Goal: Task Accomplishment & Management: Manage account settings

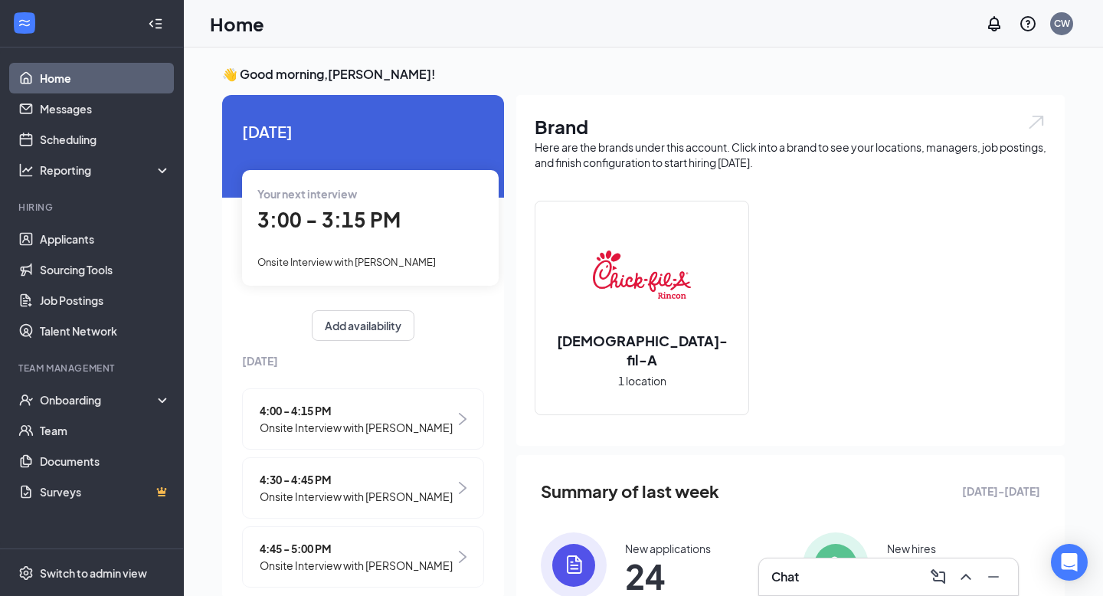
click at [104, 81] on link "Home" at bounding box center [105, 78] width 131 height 31
click at [80, 149] on link "Scheduling" at bounding box center [105, 139] width 131 height 31
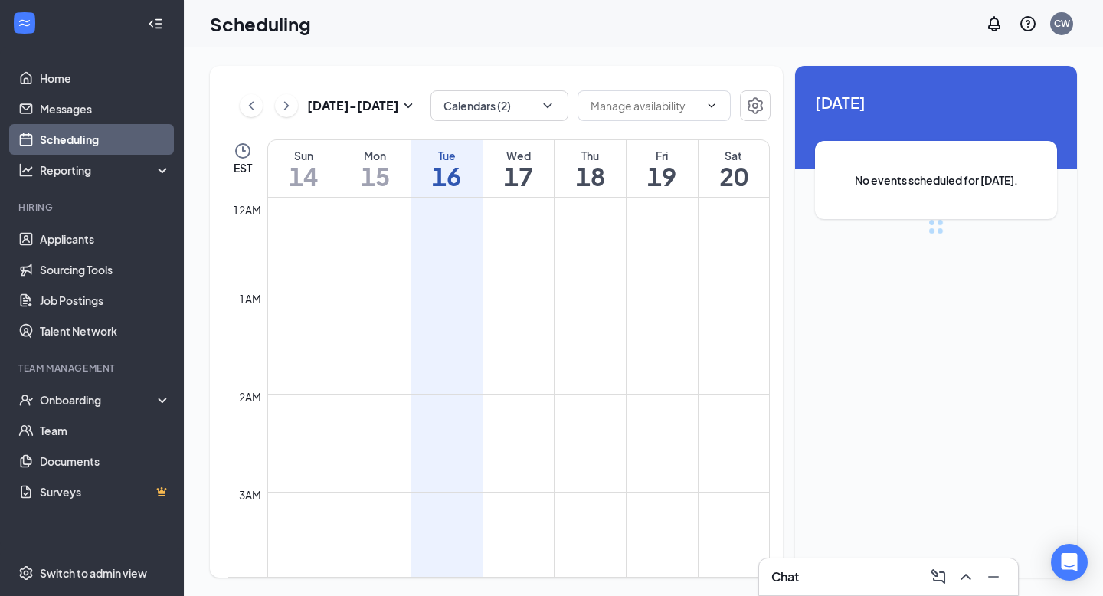
scroll to position [753, 0]
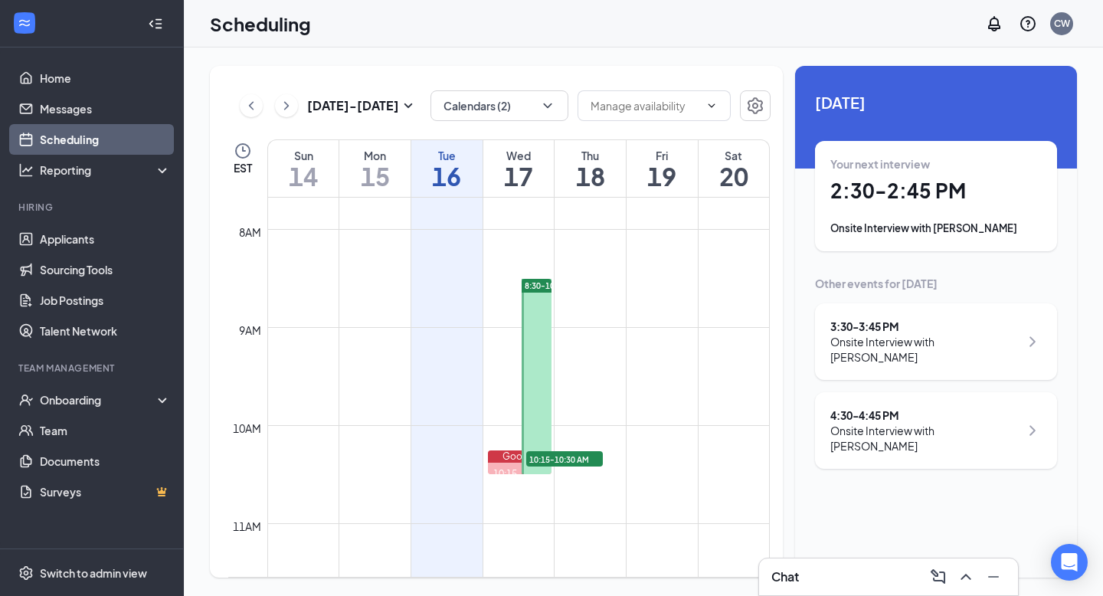
click at [538, 359] on div at bounding box center [536, 376] width 30 height 195
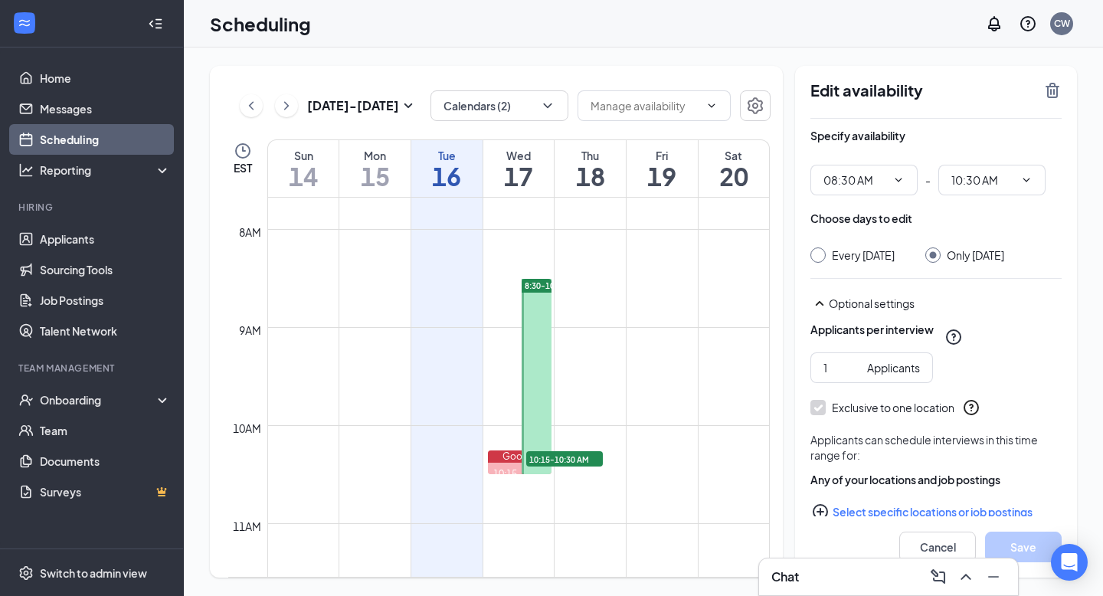
scroll to position [41, 0]
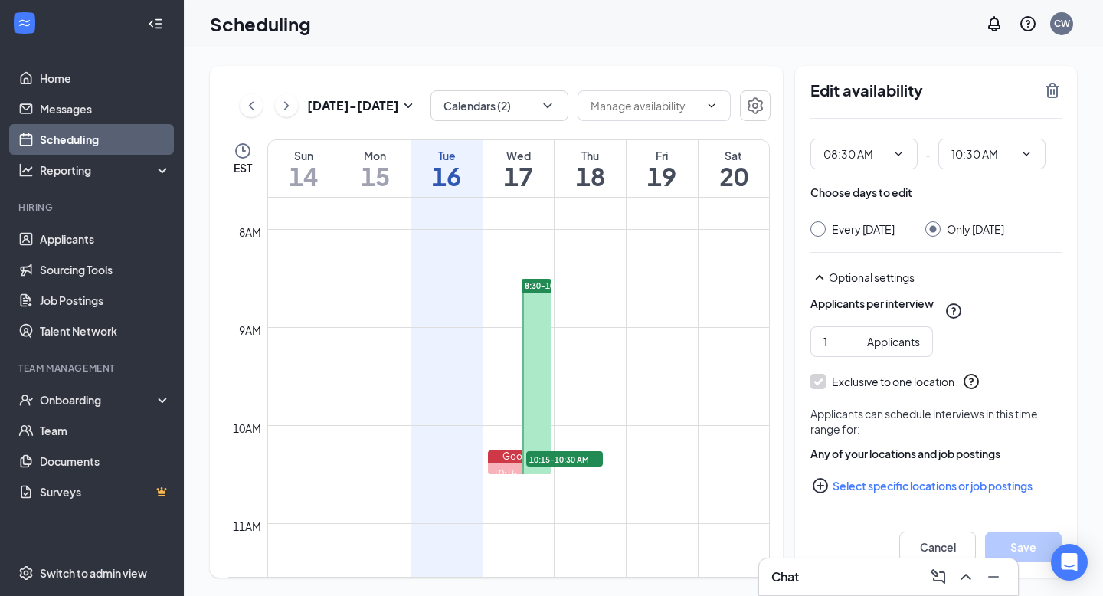
click at [1045, 98] on icon "TrashOutline" at bounding box center [1052, 90] width 18 height 18
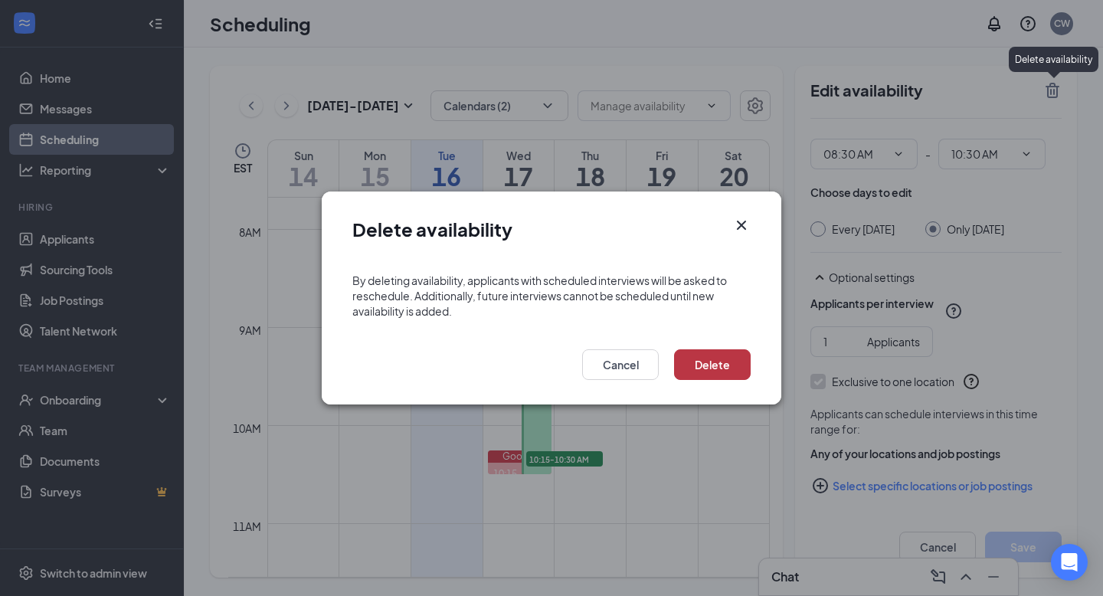
click at [711, 371] on button "Delete" at bounding box center [712, 364] width 77 height 31
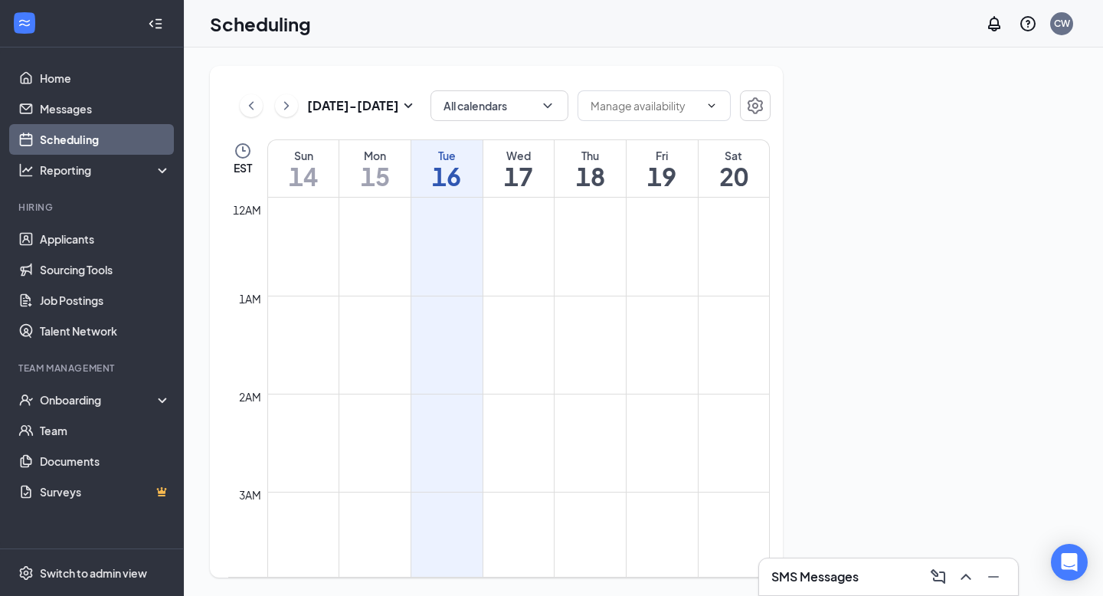
scroll to position [753, 0]
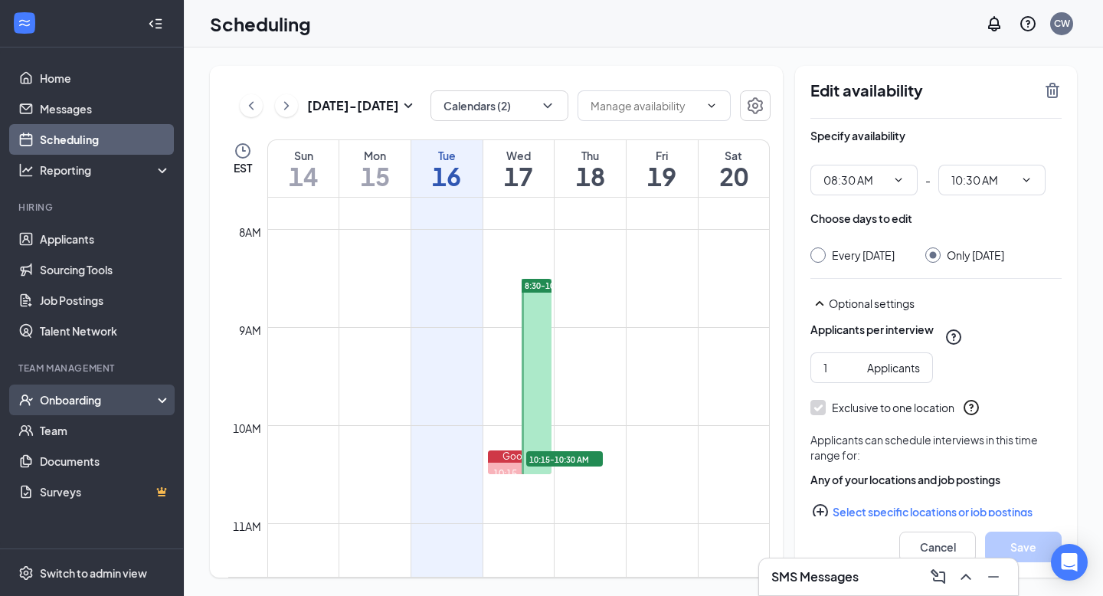
click at [87, 397] on div "Onboarding" at bounding box center [99, 399] width 118 height 15
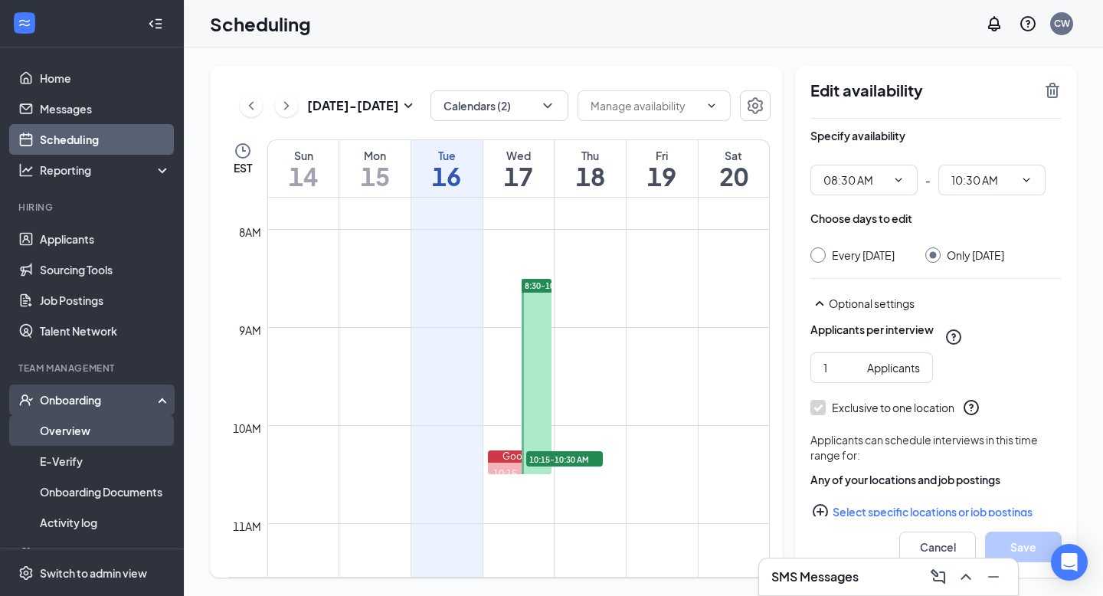
click at [80, 429] on link "Overview" at bounding box center [105, 430] width 131 height 31
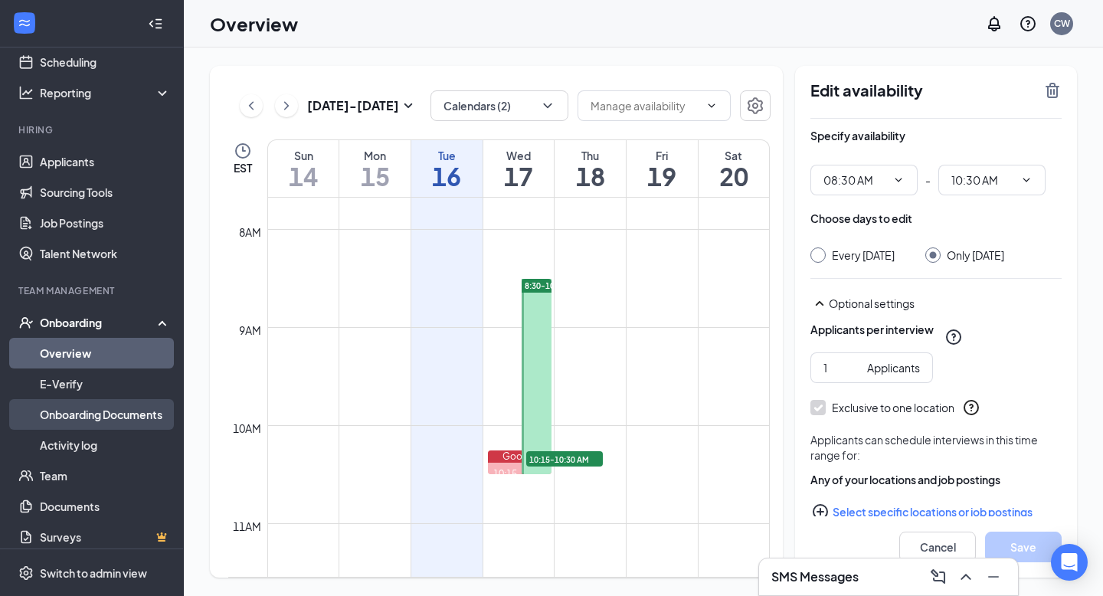
scroll to position [87, 0]
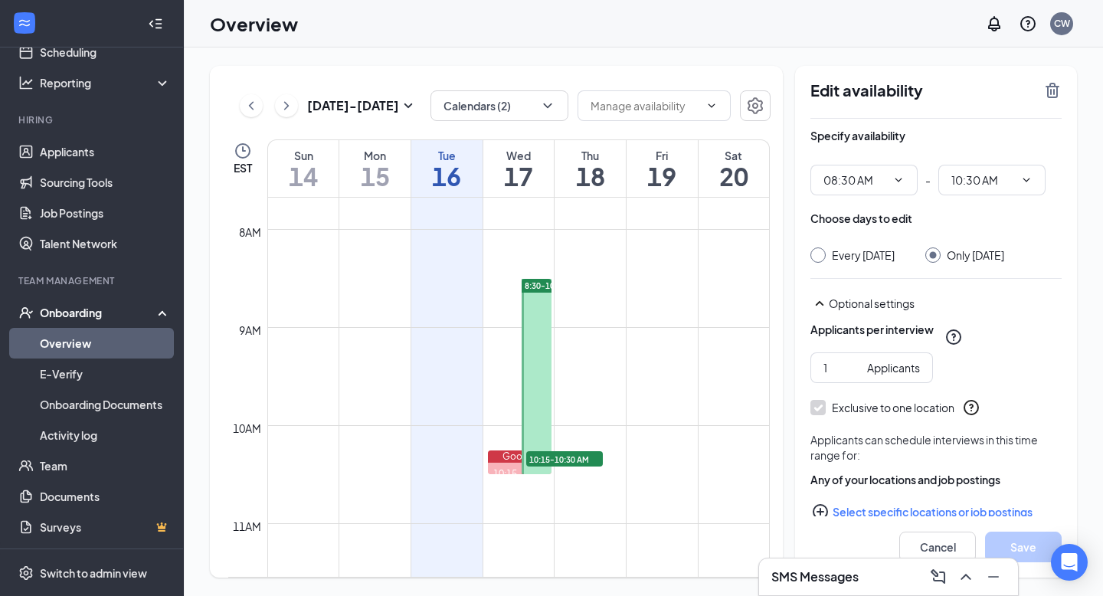
click at [94, 344] on link "Overview" at bounding box center [105, 343] width 131 height 31
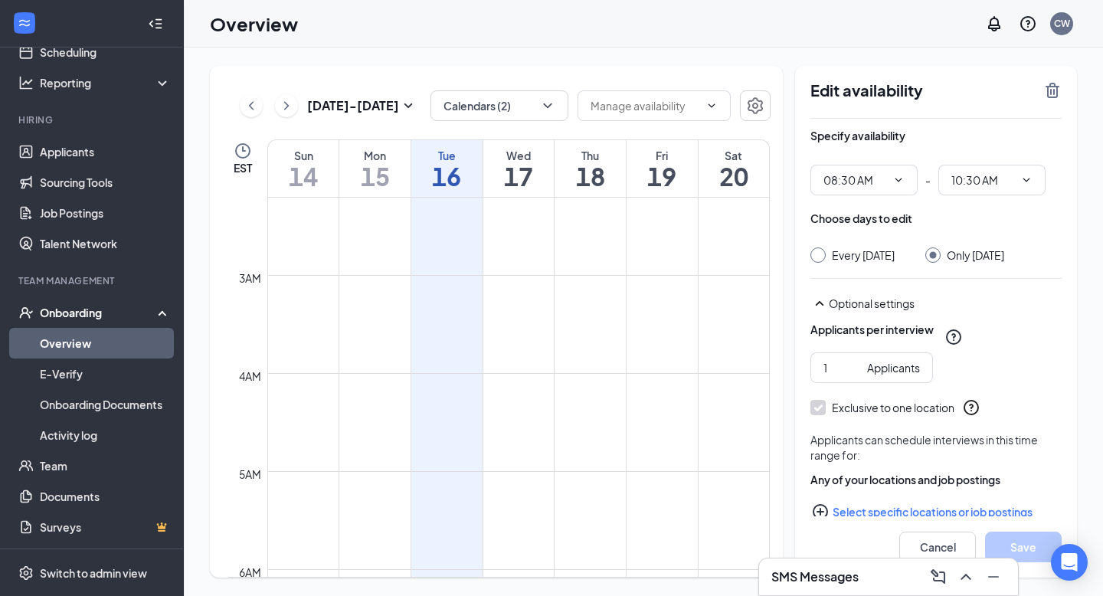
scroll to position [27, 0]
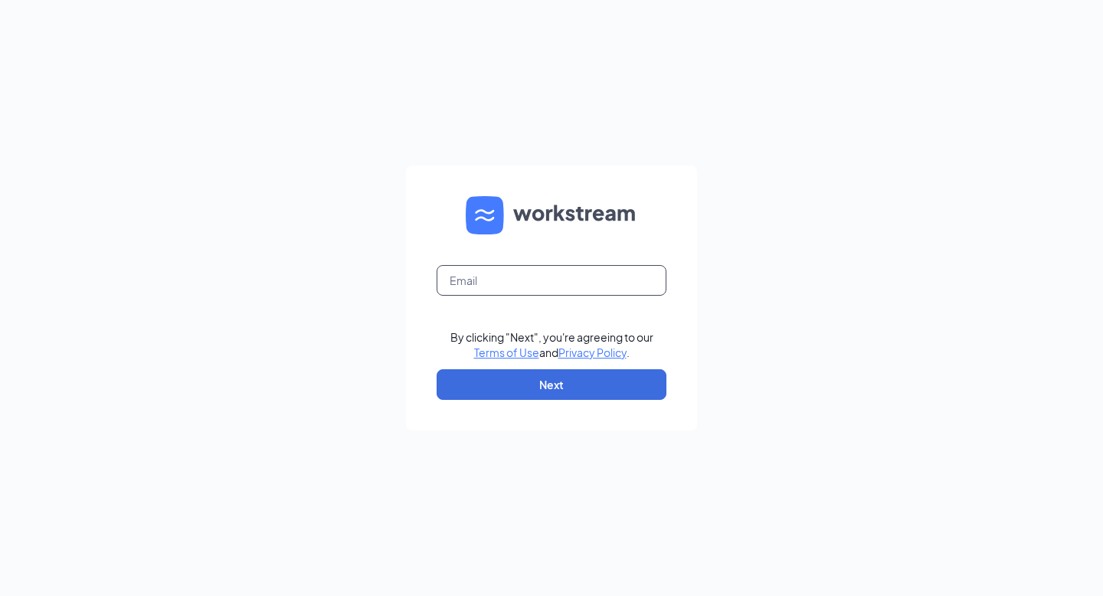
click at [523, 285] on input "text" at bounding box center [551, 280] width 230 height 31
type input "cfa.cody.walton2@gmail.com"
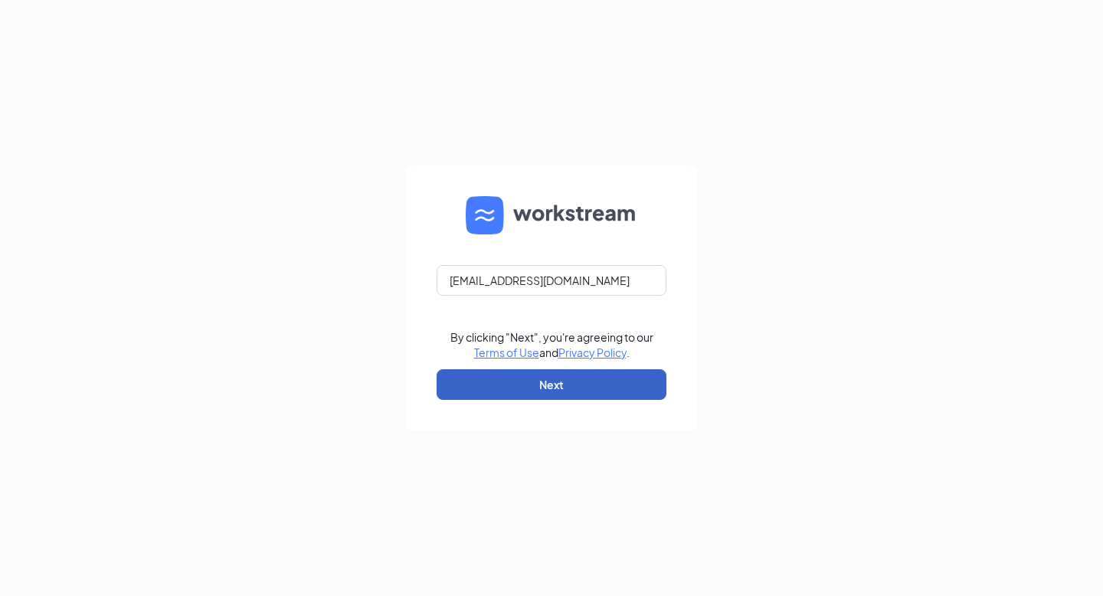
click at [533, 394] on button "Next" at bounding box center [551, 384] width 230 height 31
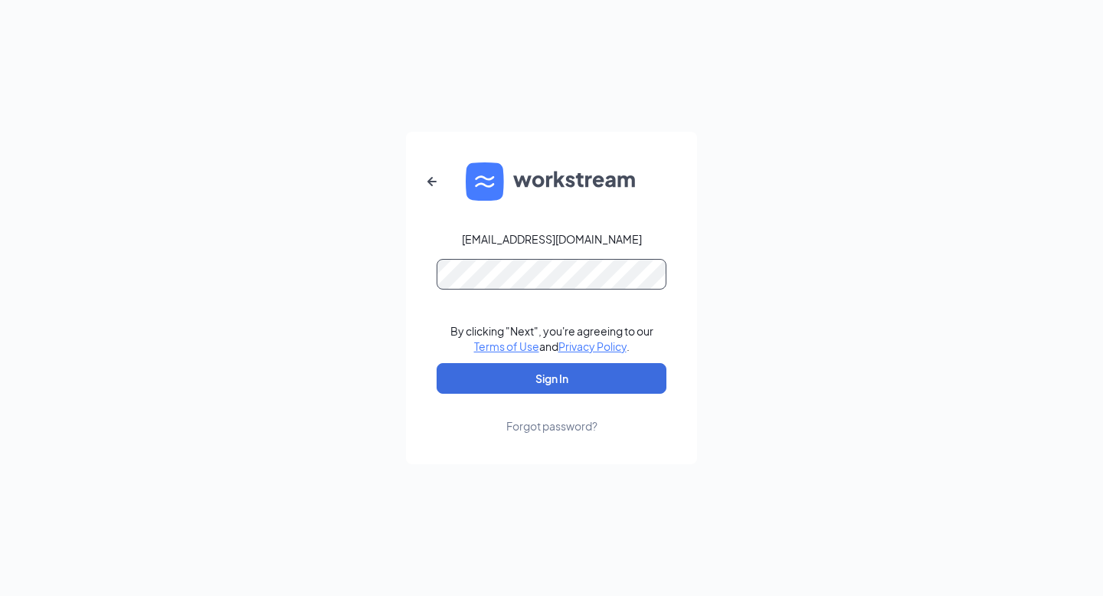
click at [436, 363] on button "Sign In" at bounding box center [551, 378] width 230 height 31
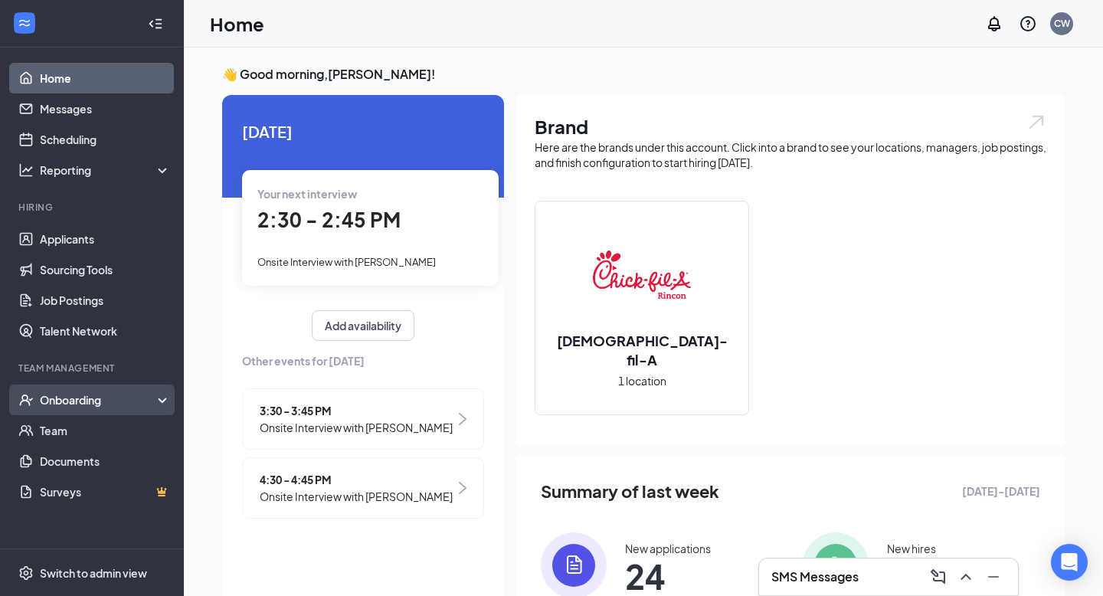
click at [52, 397] on div "Onboarding" at bounding box center [99, 399] width 118 height 15
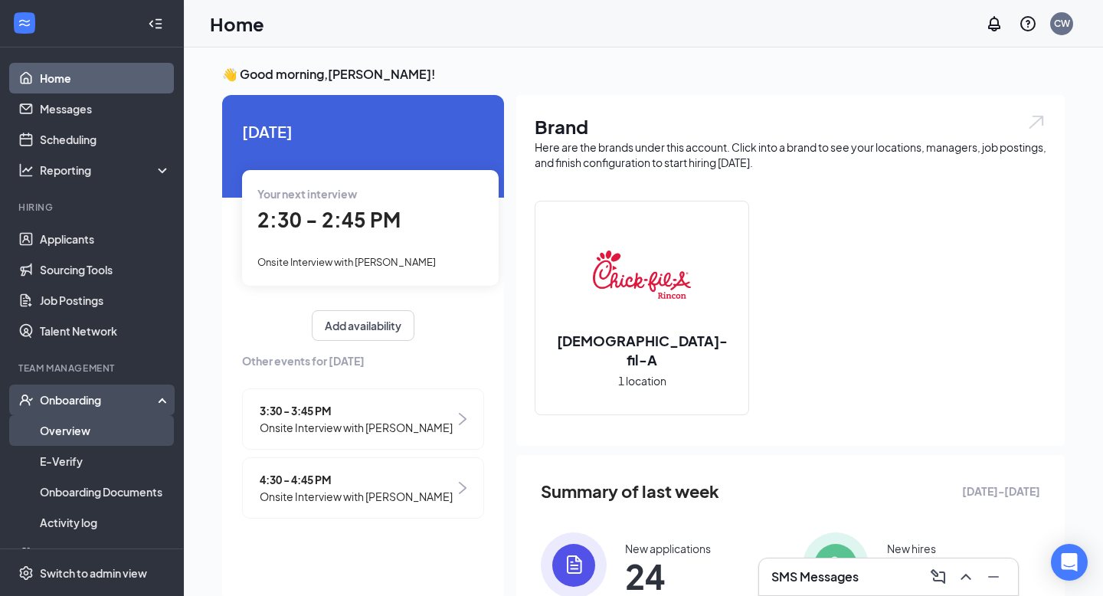
click at [41, 422] on link "Overview" at bounding box center [105, 430] width 131 height 31
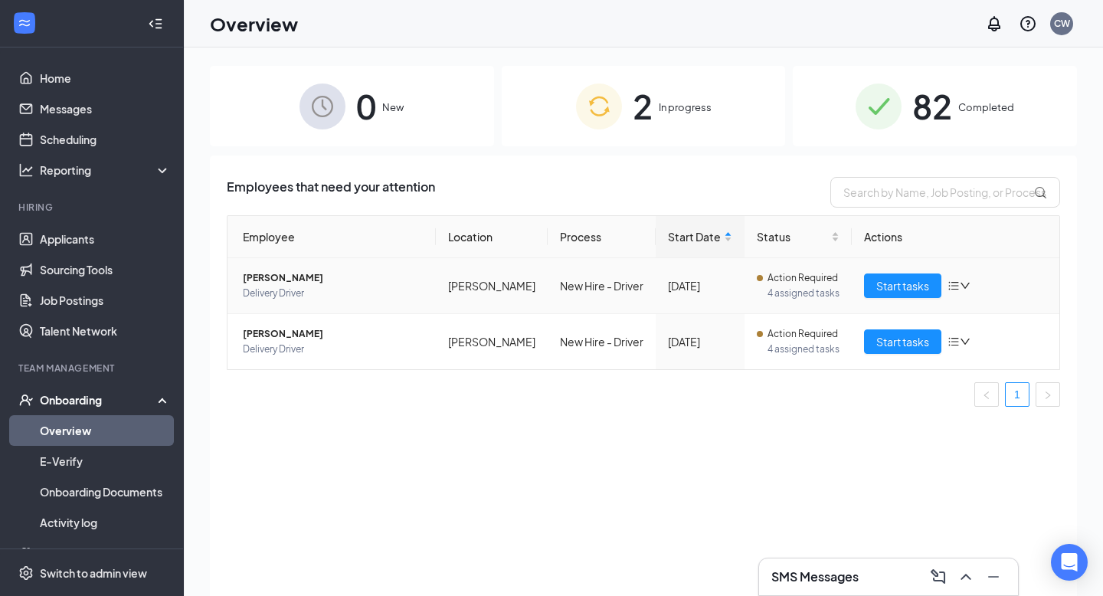
click at [972, 288] on div "Start tasks" at bounding box center [956, 285] width 184 height 25
click at [969, 286] on icon "down" at bounding box center [964, 285] width 11 height 11
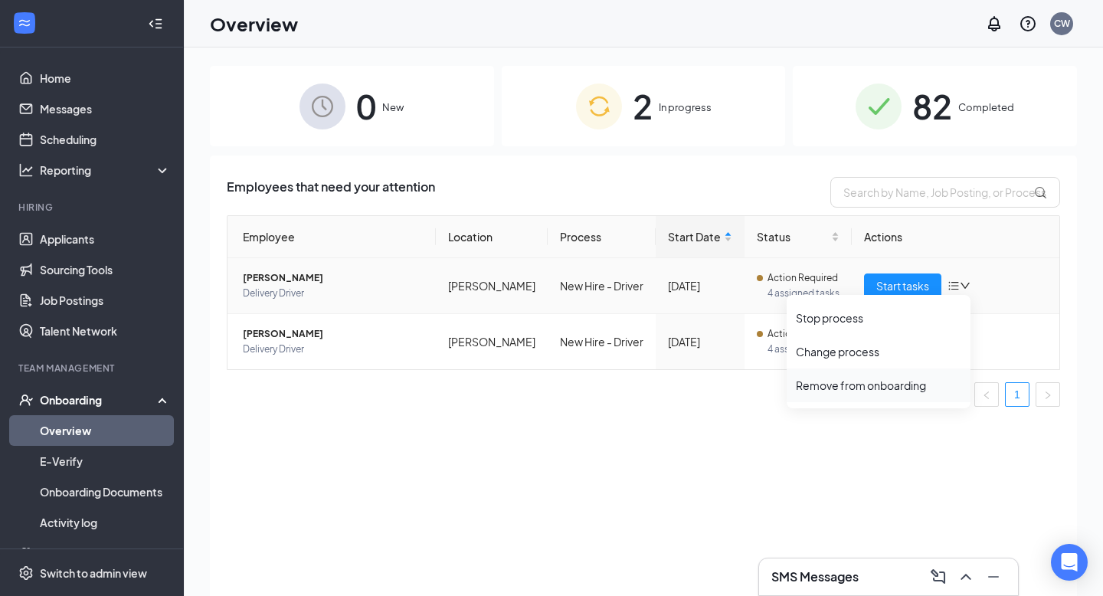
click at [899, 384] on div "Remove from onboarding" at bounding box center [878, 384] width 165 height 15
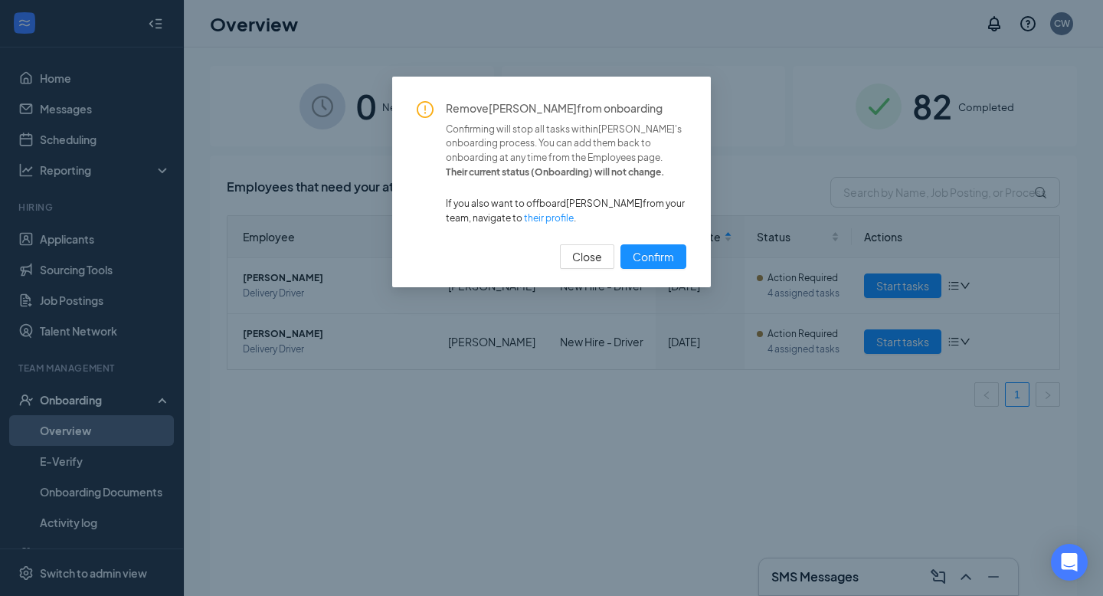
click at [605, 269] on div "Remove [PERSON_NAME] from onboarding Confirming will stop all tasks within [PER…" at bounding box center [551, 182] width 319 height 211
click at [593, 256] on span "Close" at bounding box center [587, 256] width 30 height 17
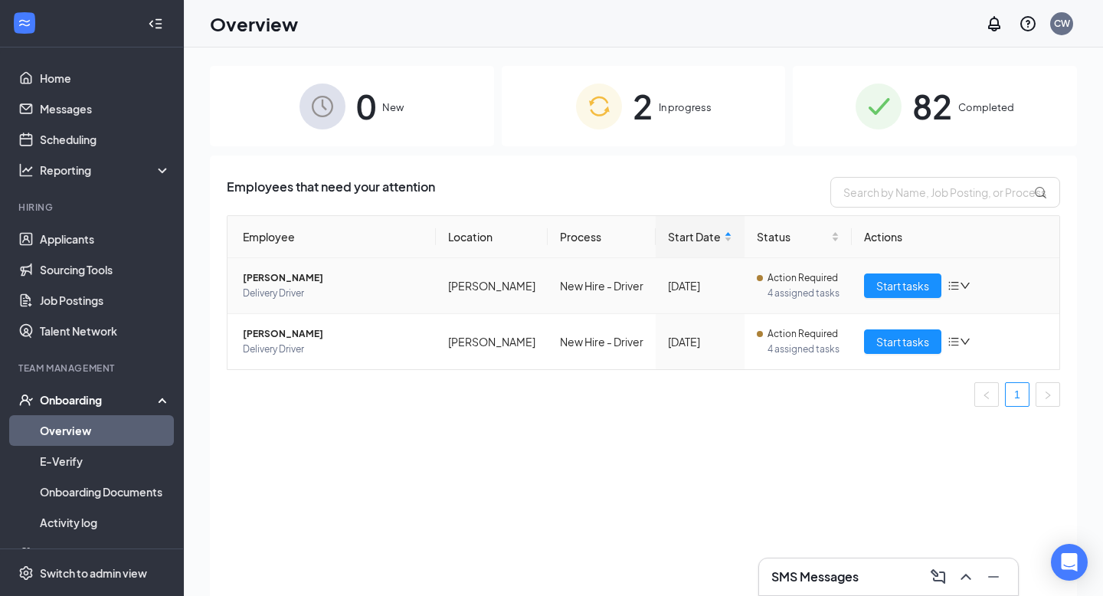
click at [296, 281] on span "[PERSON_NAME]" at bounding box center [333, 277] width 181 height 15
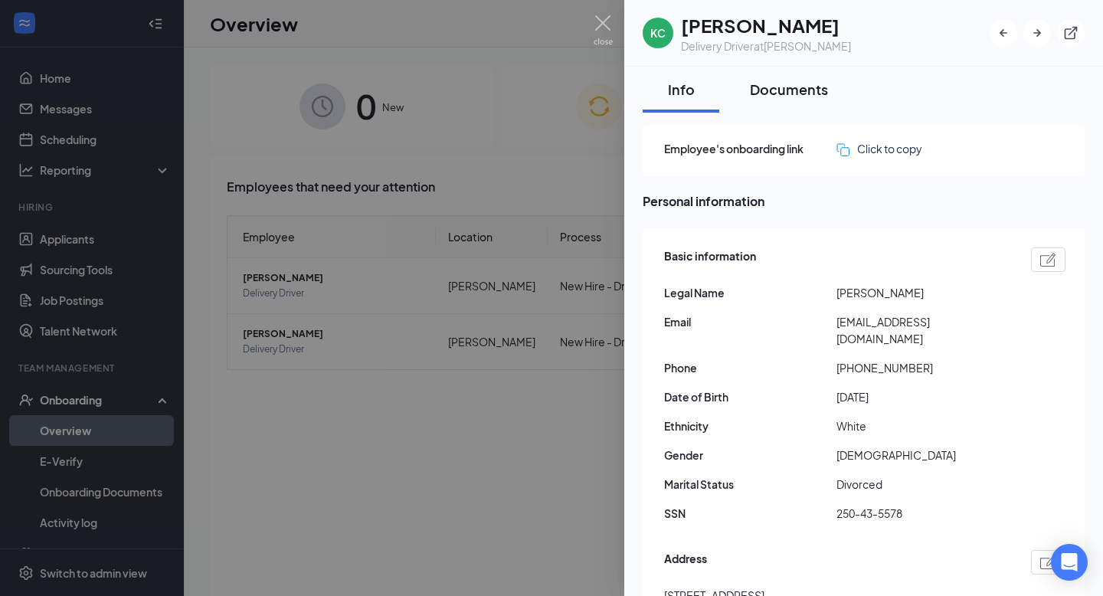
click at [771, 101] on button "Documents" at bounding box center [788, 90] width 109 height 46
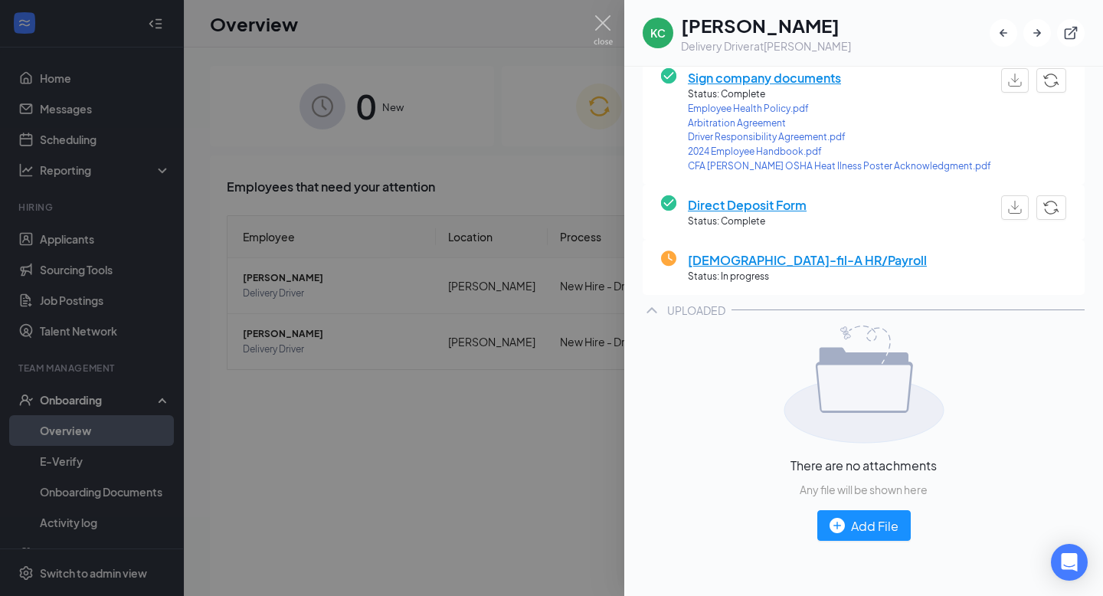
scroll to position [662, 0]
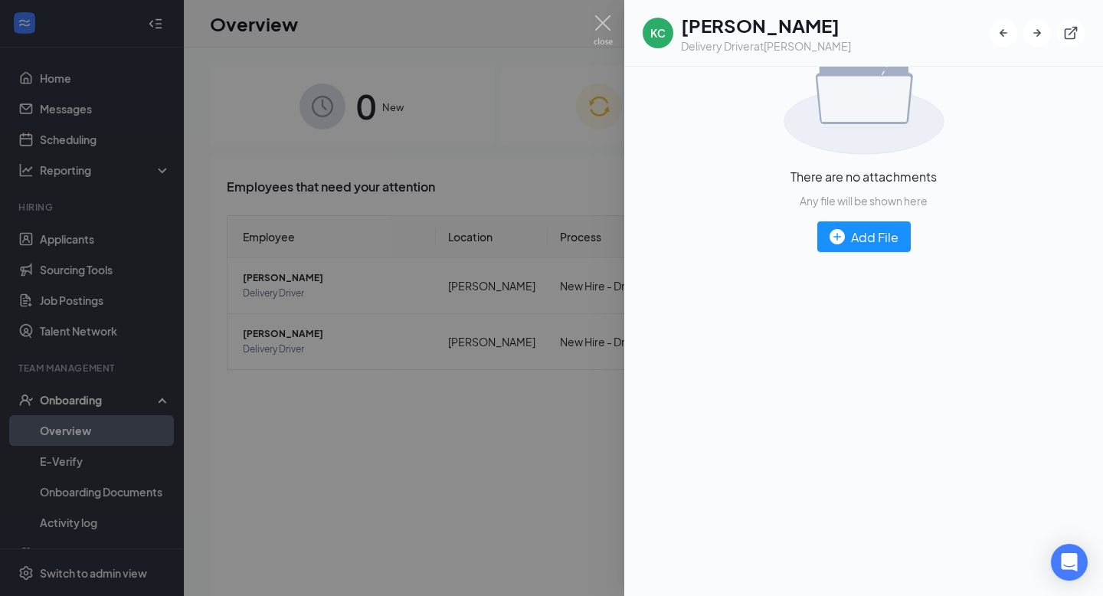
click at [436, 456] on div at bounding box center [551, 298] width 1103 height 596
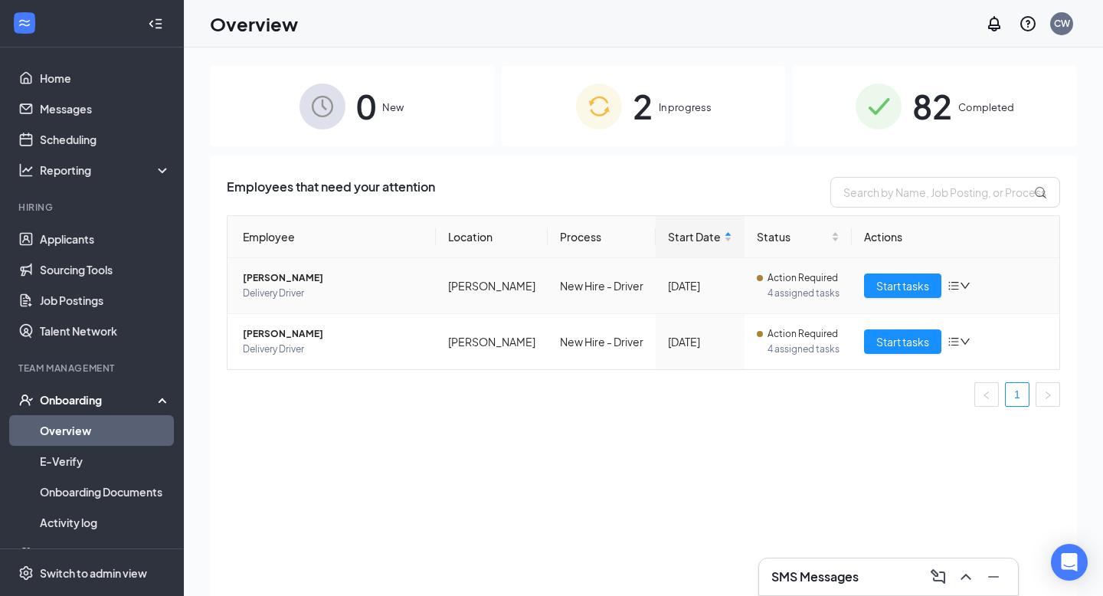
click at [962, 279] on div at bounding box center [958, 285] width 23 height 12
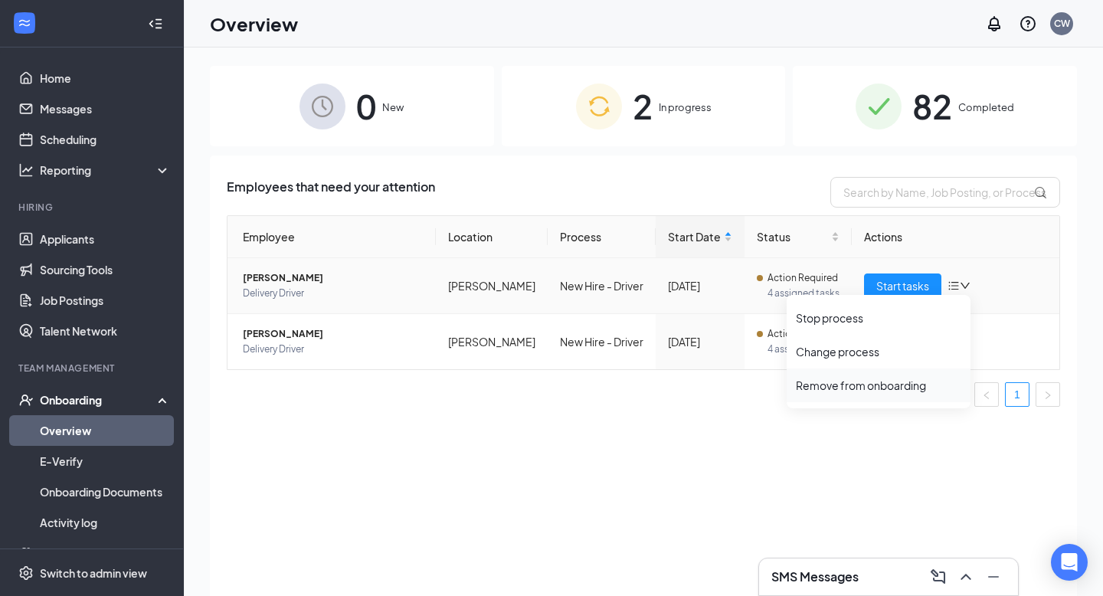
click at [834, 387] on div "Remove from onboarding" at bounding box center [878, 384] width 165 height 15
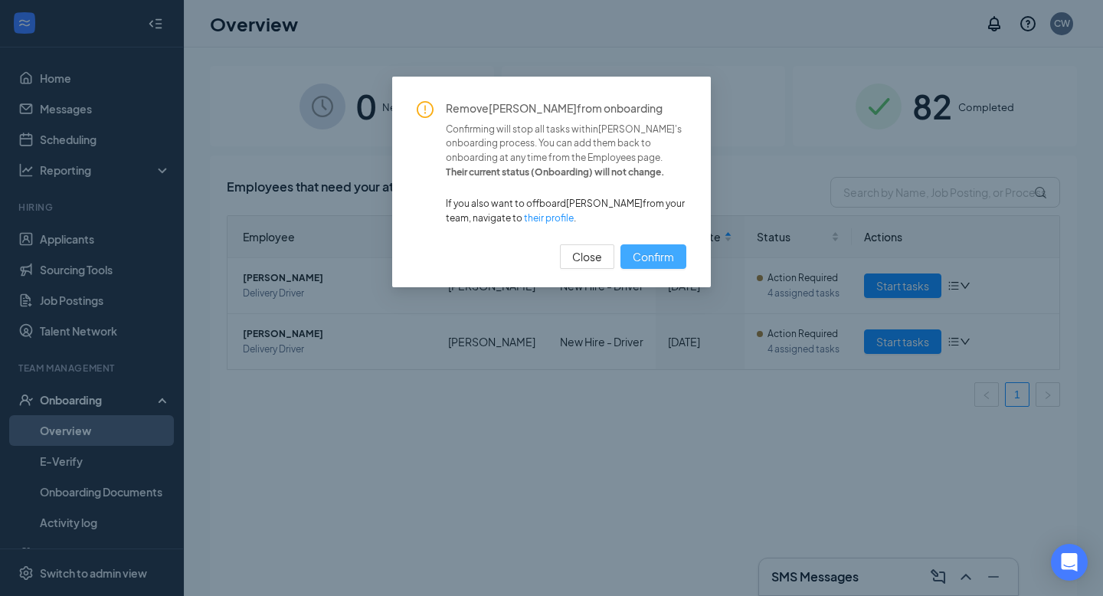
click at [669, 252] on span "Confirm" at bounding box center [652, 256] width 41 height 17
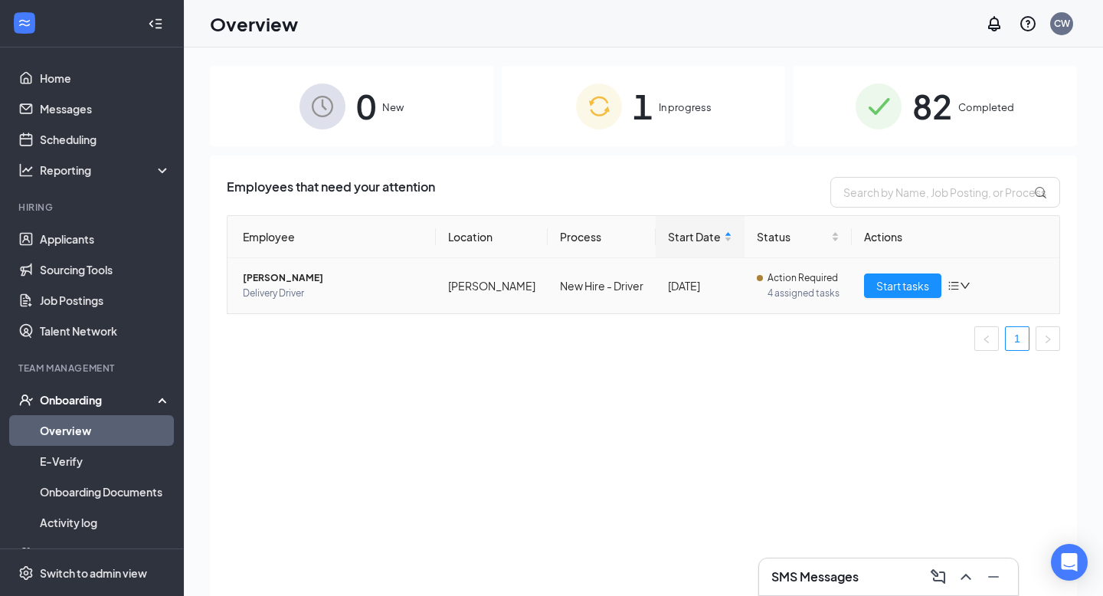
click at [962, 283] on icon "down" at bounding box center [964, 286] width 9 height 6
click at [897, 392] on div "Remove from onboarding" at bounding box center [878, 384] width 165 height 15
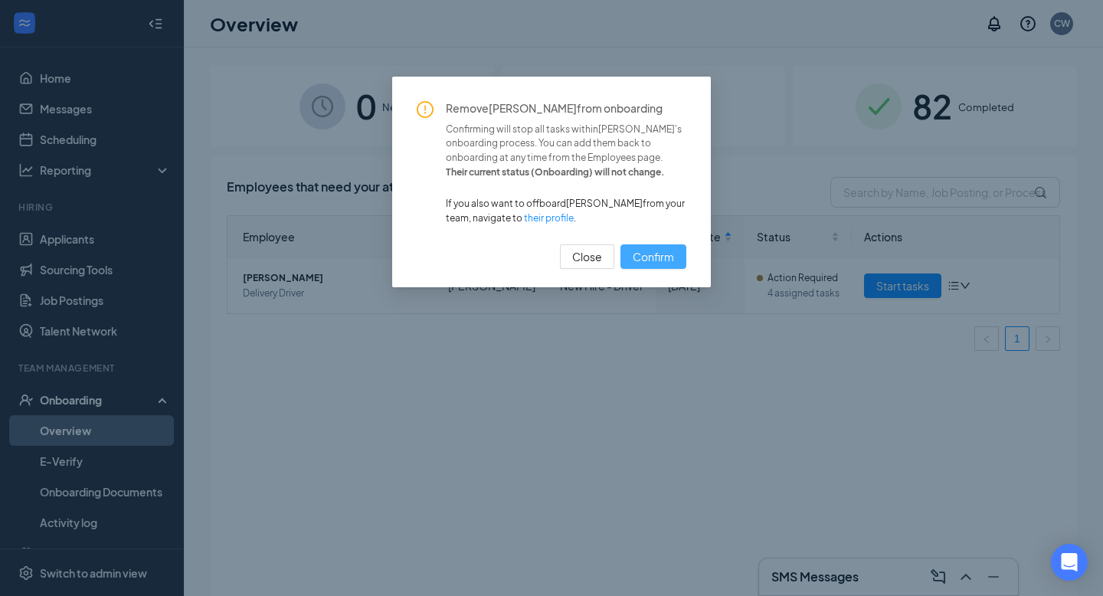
click at [682, 265] on button "Confirm" at bounding box center [653, 256] width 66 height 25
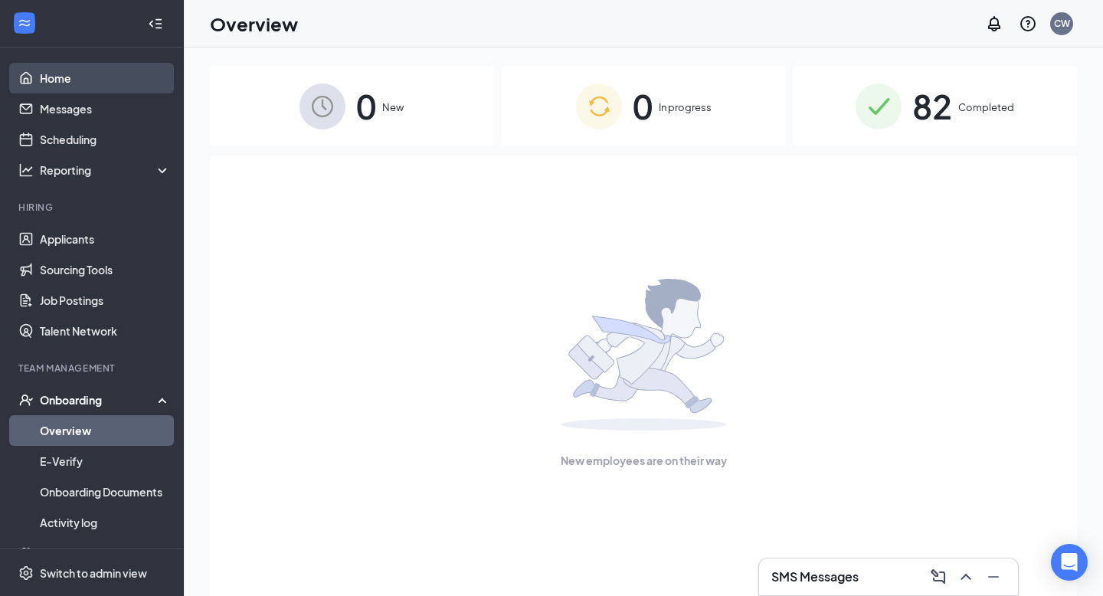
click at [47, 79] on link "Home" at bounding box center [105, 78] width 131 height 31
